Goal: Information Seeking & Learning: Learn about a topic

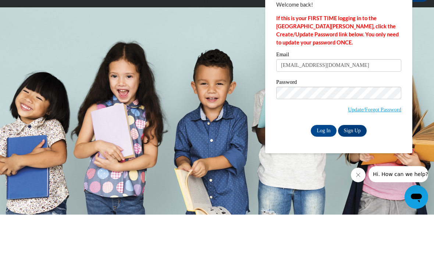
type input "lclearningacademy@gmail.com"
click at [360, 127] on label "Password" at bounding box center [338, 130] width 125 height 7
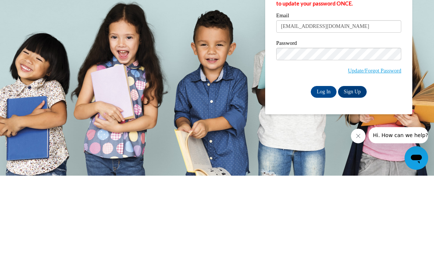
click at [324, 172] on input "Log In" at bounding box center [324, 178] width 26 height 12
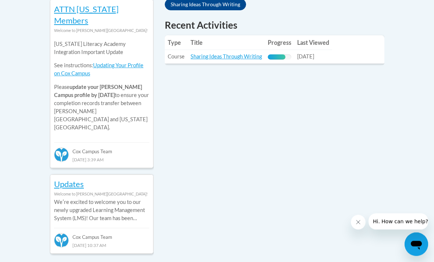
scroll to position [350, 0]
click at [246, 55] on link "Sharing Ideas Through Writing" at bounding box center [225, 56] width 71 height 6
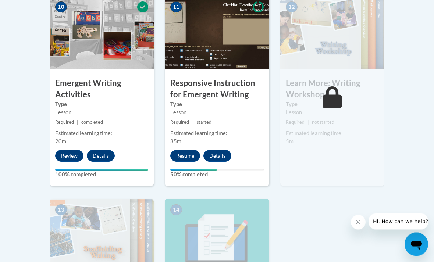
click at [181, 152] on button "Resume" at bounding box center [185, 156] width 30 height 12
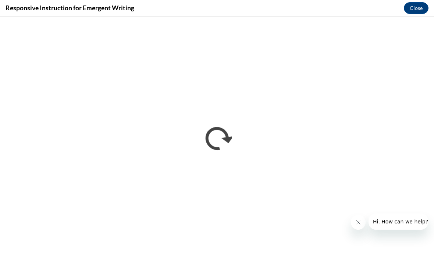
scroll to position [894, 0]
click at [356, 225] on button "Close message from company" at bounding box center [358, 222] width 15 height 15
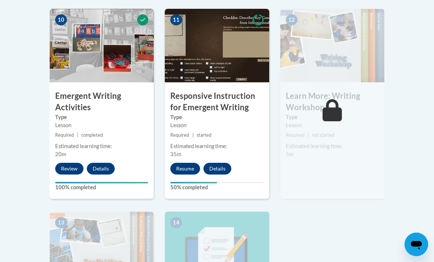
scroll to position [858, 0]
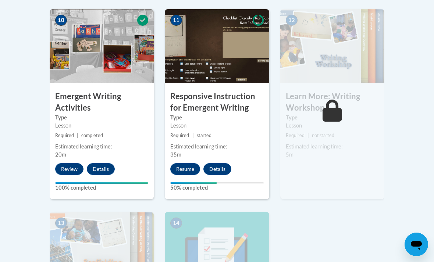
click at [181, 169] on button "Resume" at bounding box center [185, 169] width 30 height 12
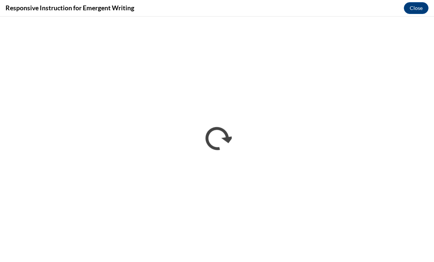
scroll to position [0, 0]
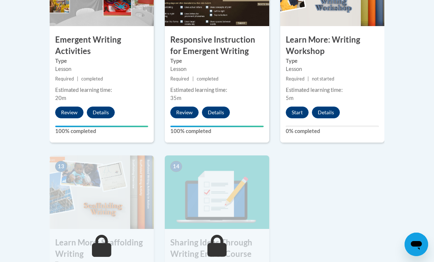
scroll to position [913, 0]
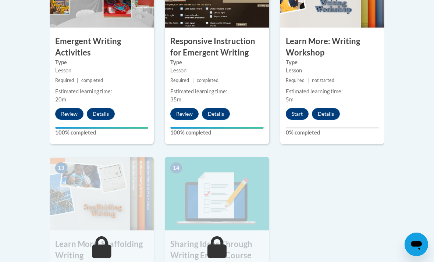
click at [292, 117] on button "Start" at bounding box center [297, 114] width 23 height 12
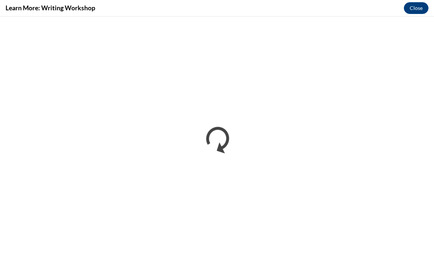
scroll to position [0, 0]
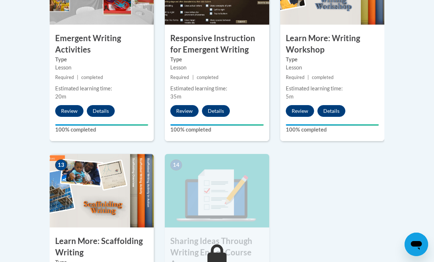
scroll to position [915, 0]
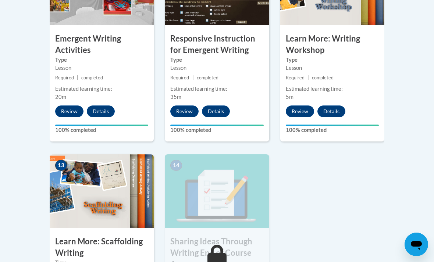
click at [117, 221] on img at bounding box center [102, 191] width 104 height 74
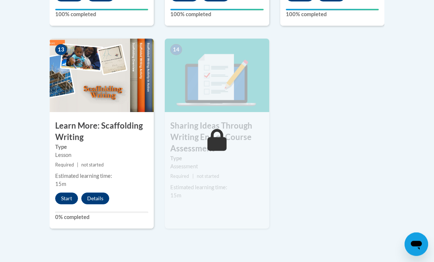
click at [63, 193] on button "Start" at bounding box center [66, 199] width 23 height 12
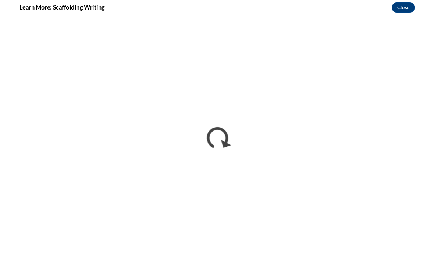
scroll to position [1031, 0]
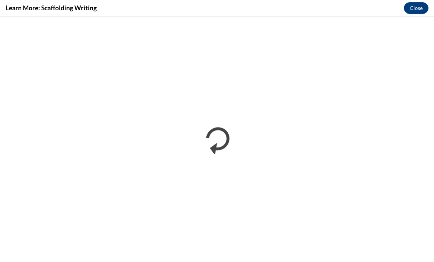
click at [420, 7] on button "Close" at bounding box center [416, 8] width 25 height 12
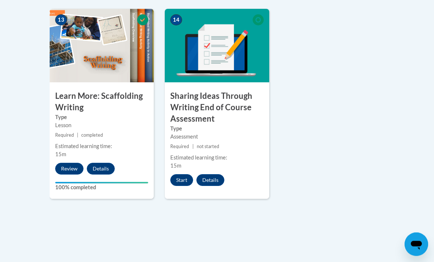
scroll to position [1061, 0]
